Goal: Transaction & Acquisition: Purchase product/service

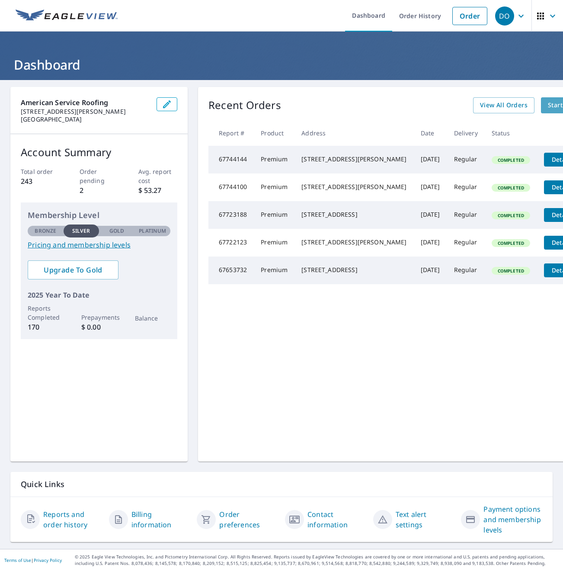
click at [548, 110] on span "Start New Order" at bounding box center [573, 105] width 50 height 11
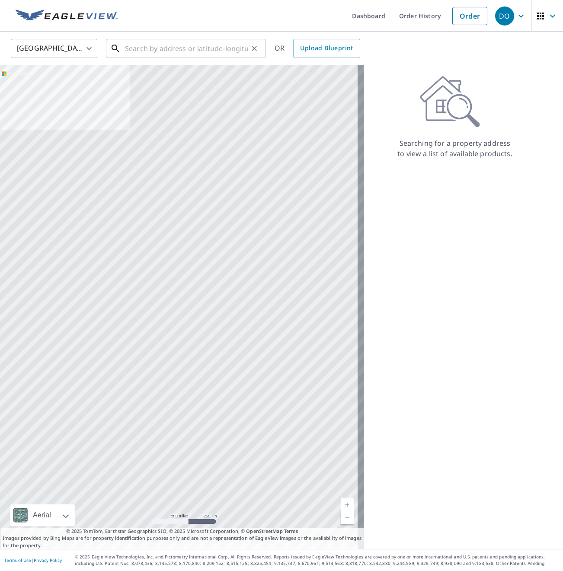
click at [156, 52] on input "text" at bounding box center [186, 48] width 123 height 24
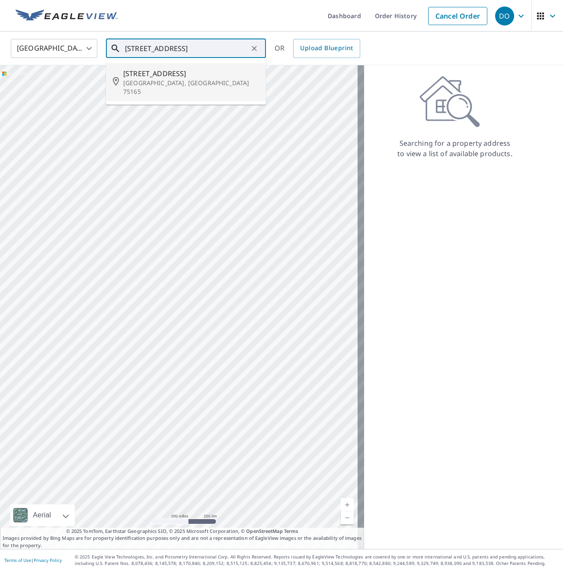
click at [150, 79] on p "[GEOGRAPHIC_DATA], [GEOGRAPHIC_DATA] 75165" at bounding box center [191, 87] width 136 height 17
type input "[STREET_ADDRESS]"
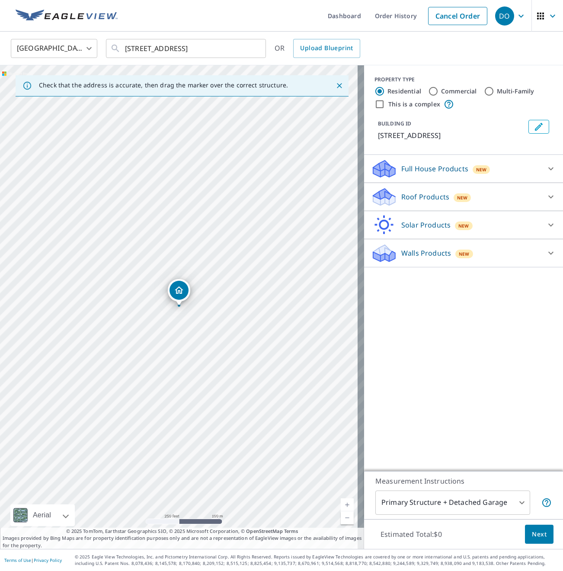
click at [421, 199] on p "Roof Products" at bounding box center [426, 197] width 48 height 10
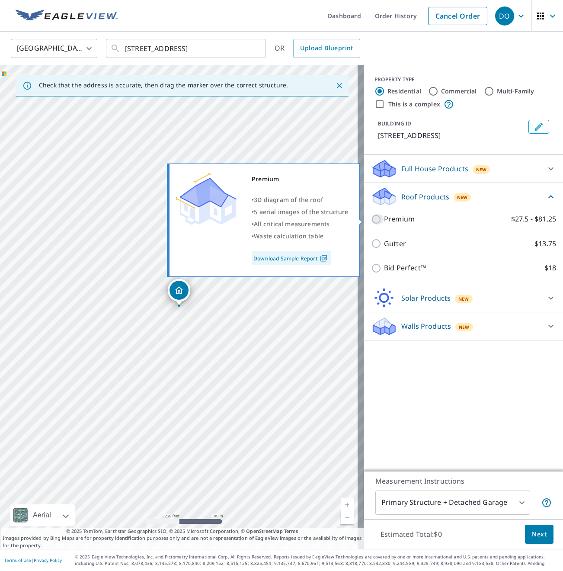
click at [371, 220] on input "Premium $27.5 - $81.25" at bounding box center [377, 219] width 13 height 10
checkbox input "true"
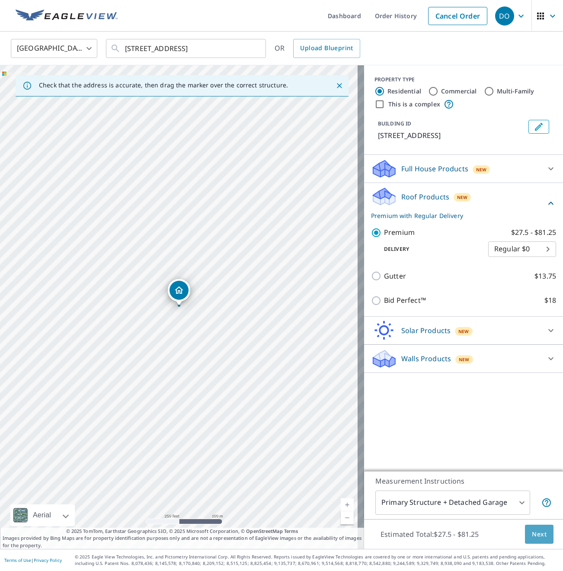
click at [535, 537] on span "Next" at bounding box center [539, 534] width 15 height 11
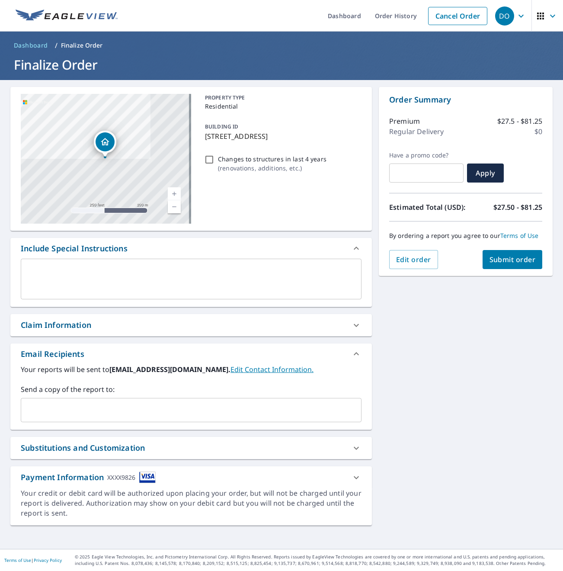
click at [450, 364] on div "[STREET_ADDRESS] Aerial Road A standard road map Aerial A detailed look from ab…" at bounding box center [281, 314] width 563 height 469
click at [507, 264] on span "Submit order" at bounding box center [513, 260] width 46 height 10
